Goal: Task Accomplishment & Management: Manage account settings

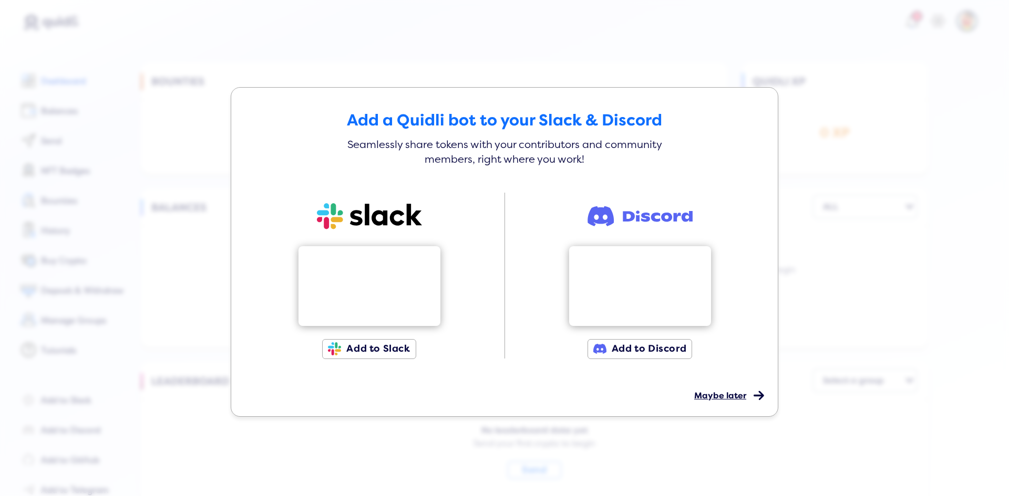
click at [731, 401] on span "Maybe later" at bounding box center [720, 396] width 52 height 11
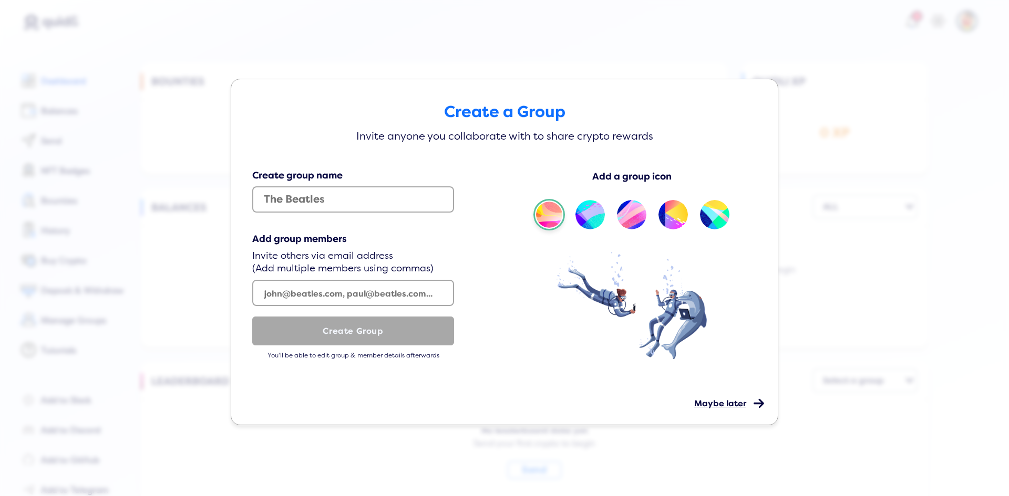
click at [713, 407] on span "Maybe later" at bounding box center [720, 404] width 52 height 11
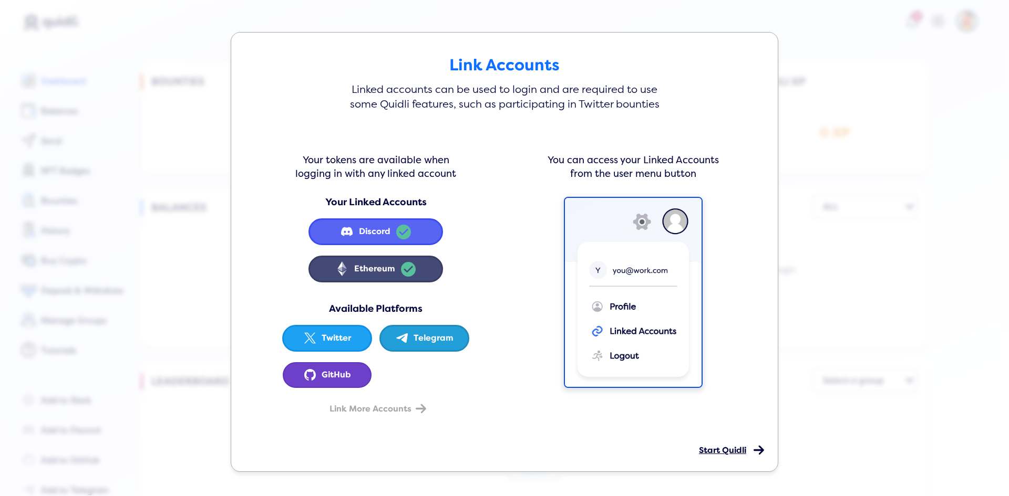
click at [718, 451] on span "Start Quidli" at bounding box center [722, 450] width 47 height 11
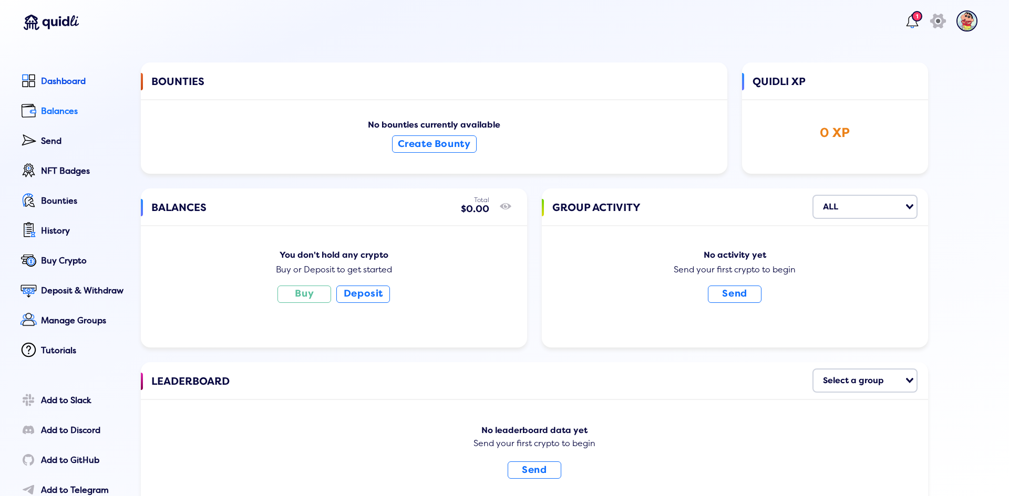
click at [75, 108] on div "Balances" at bounding box center [83, 111] width 85 height 9
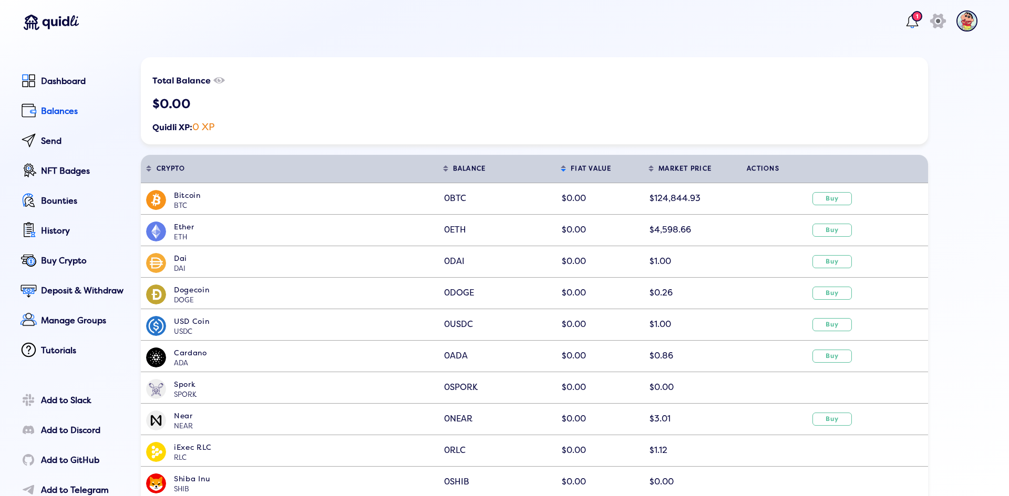
click at [392, 61] on div "Total Balance show/hide $0.00 Quidli XP: 0 XP" at bounding box center [534, 100] width 787 height 87
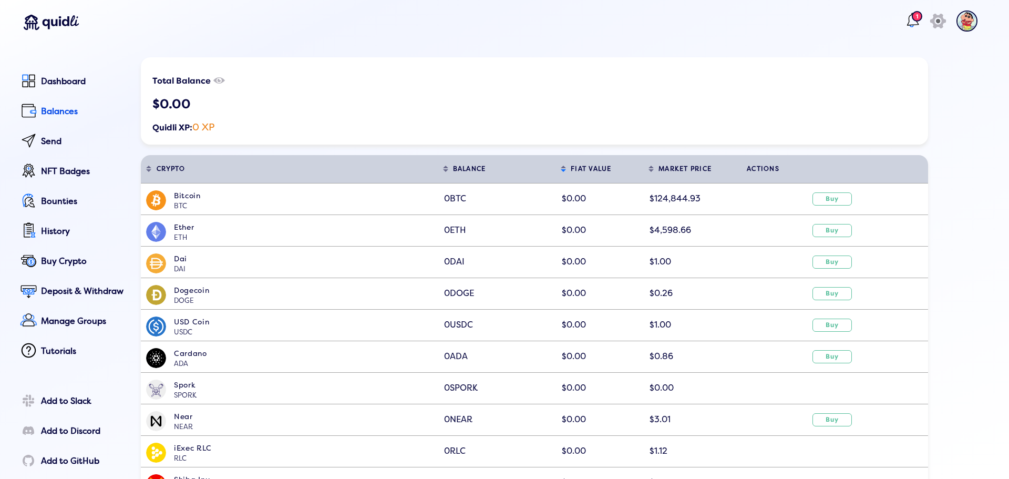
click at [911, 15] on div "1" at bounding box center [916, 16] width 11 height 11
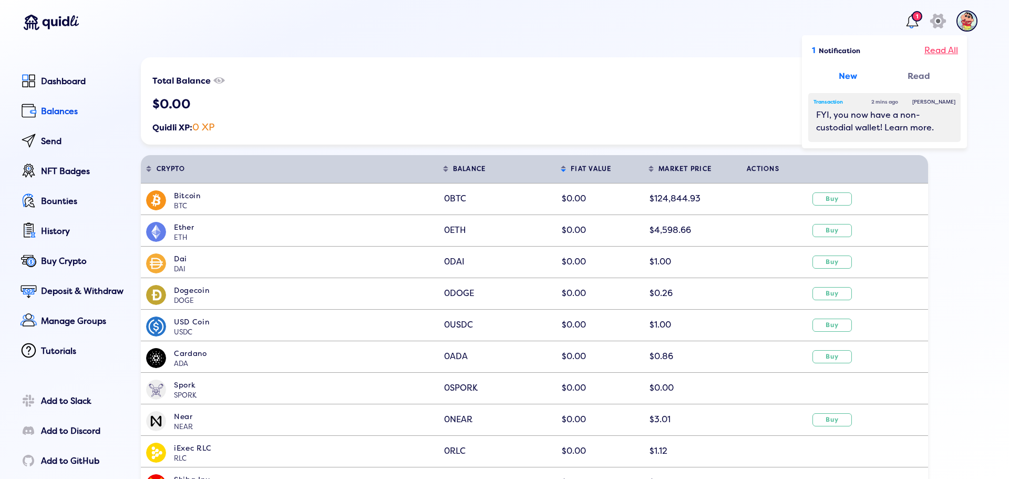
click at [927, 46] on div "Read All" at bounding box center [941, 50] width 34 height 13
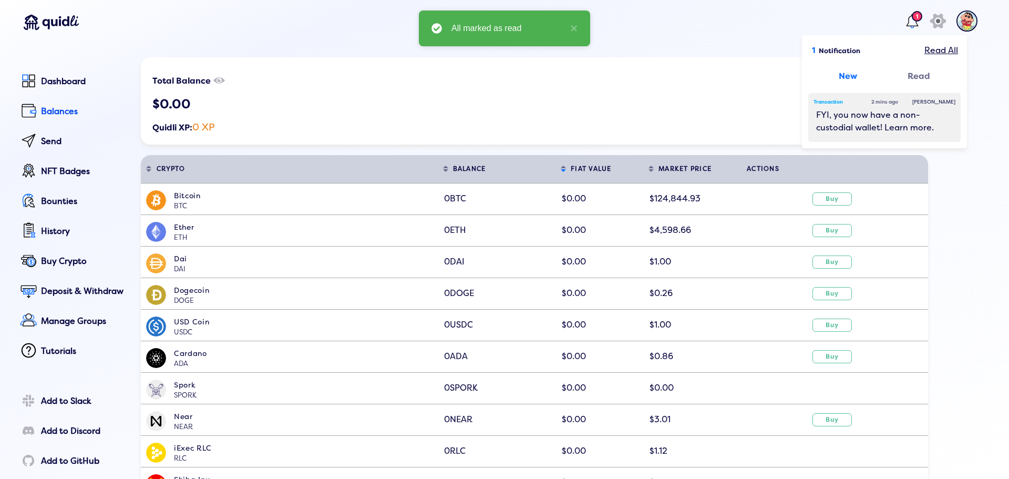
click at [625, 37] on header "1 1 Notification Read All New Read Transaction 2 mins ago [PERSON_NAME] FYI, yo…" at bounding box center [499, 23] width 977 height 47
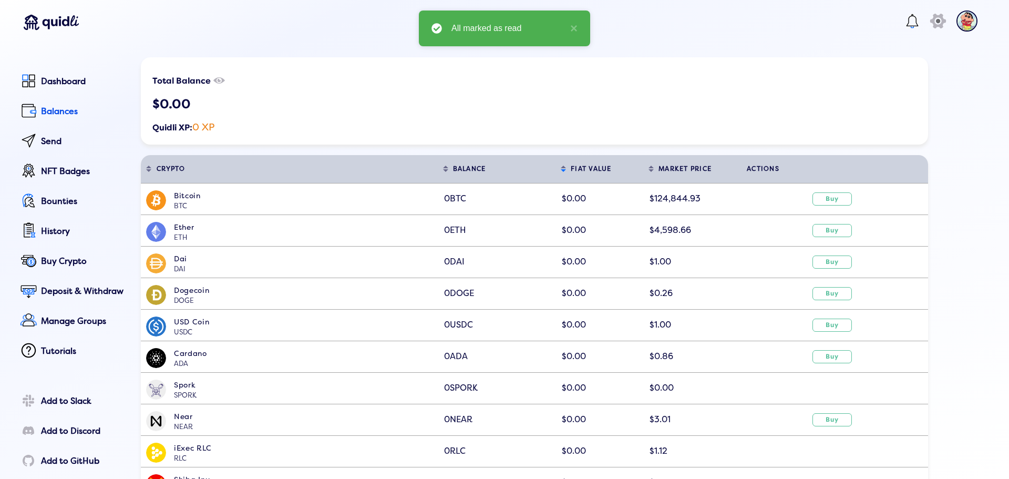
click at [691, 83] on div "Total Balance show/hide $0.00 Quidli XP: 0 XP" at bounding box center [534, 100] width 787 height 87
